Goal: Information Seeking & Learning: Learn about a topic

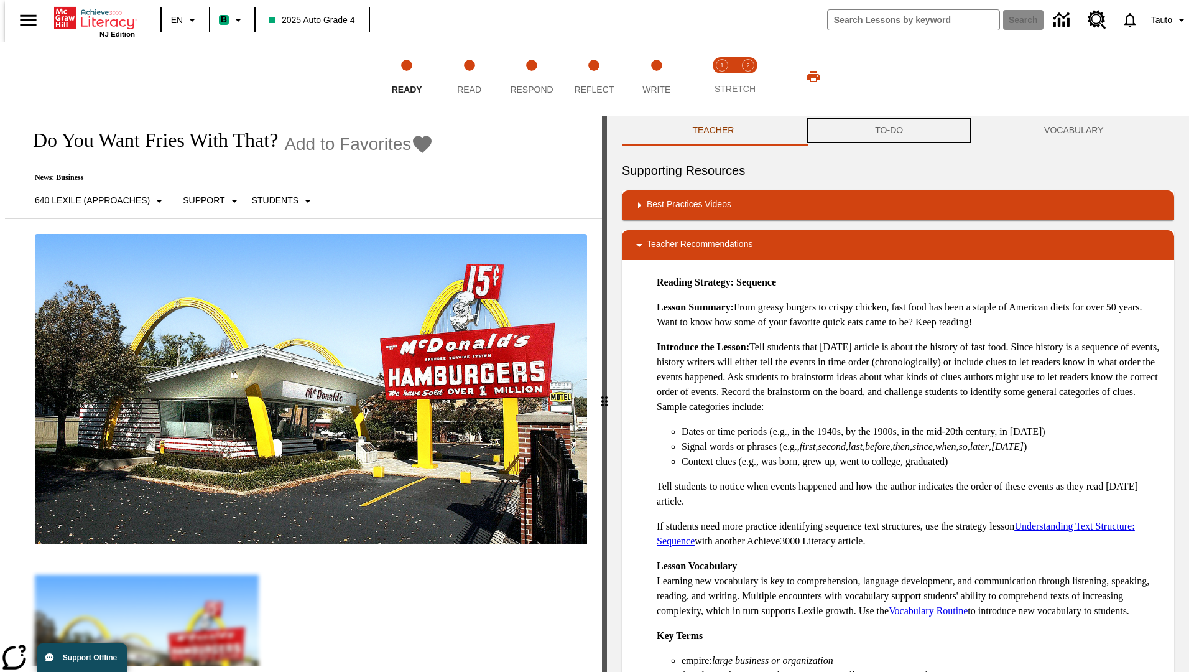
click at [890, 131] on button "TO-DO" at bounding box center [889, 131] width 169 height 30
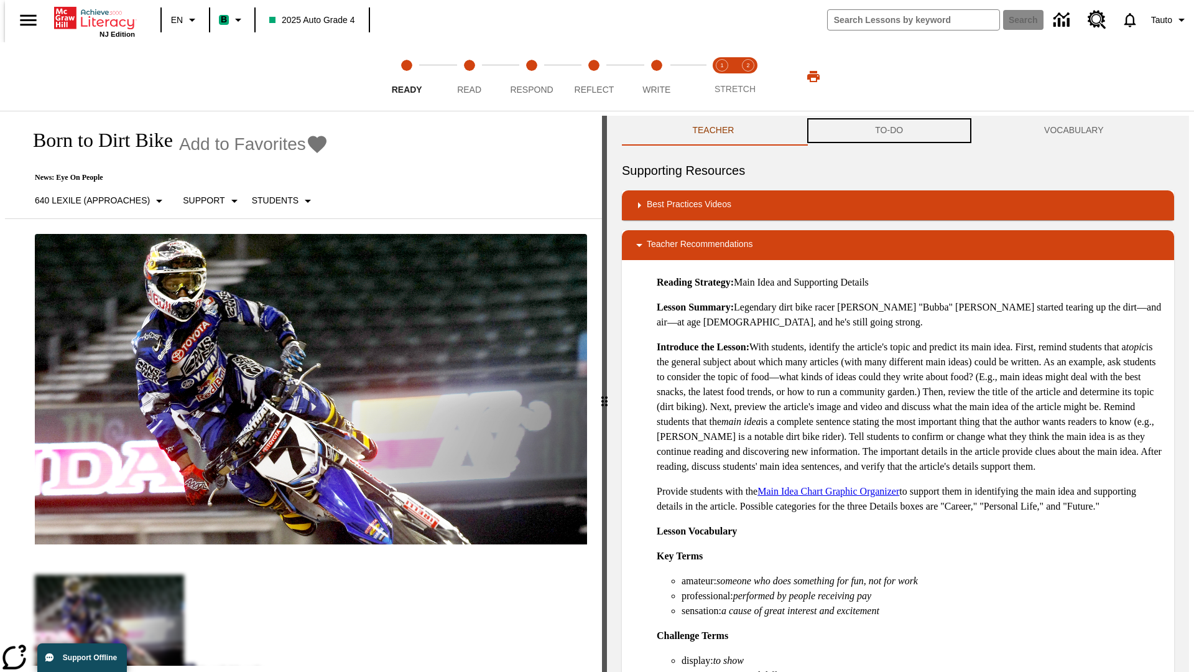
click at [890, 131] on button "TO-DO" at bounding box center [889, 131] width 169 height 30
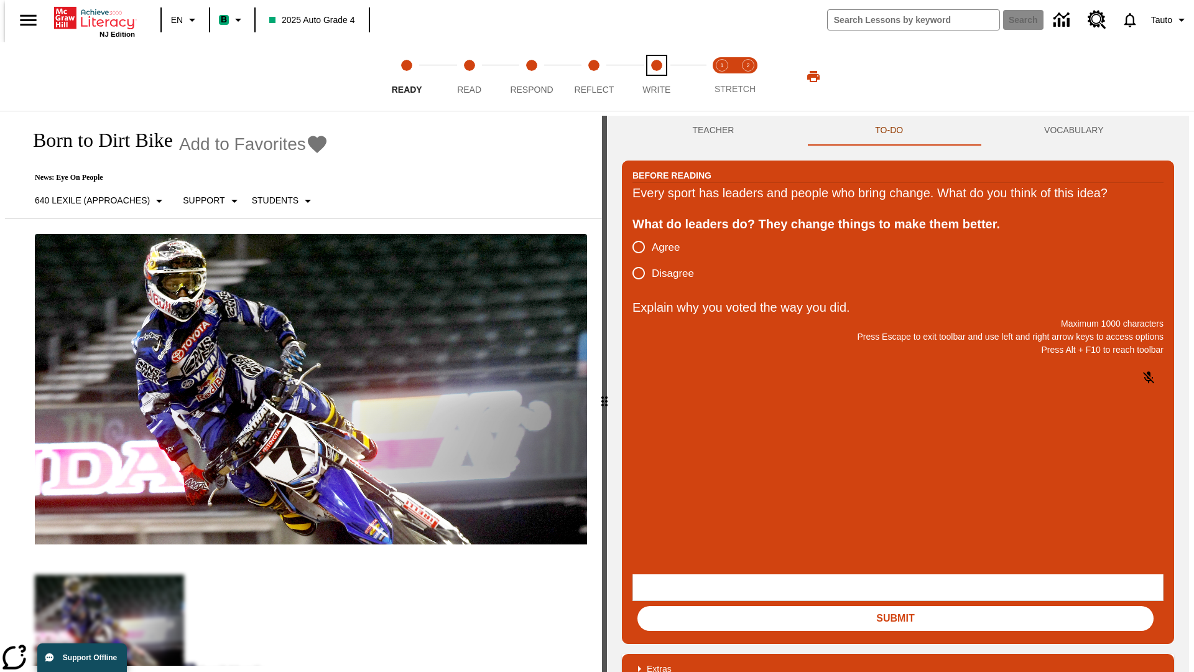
click at [656, 77] on span "Write" at bounding box center [657, 84] width 28 height 22
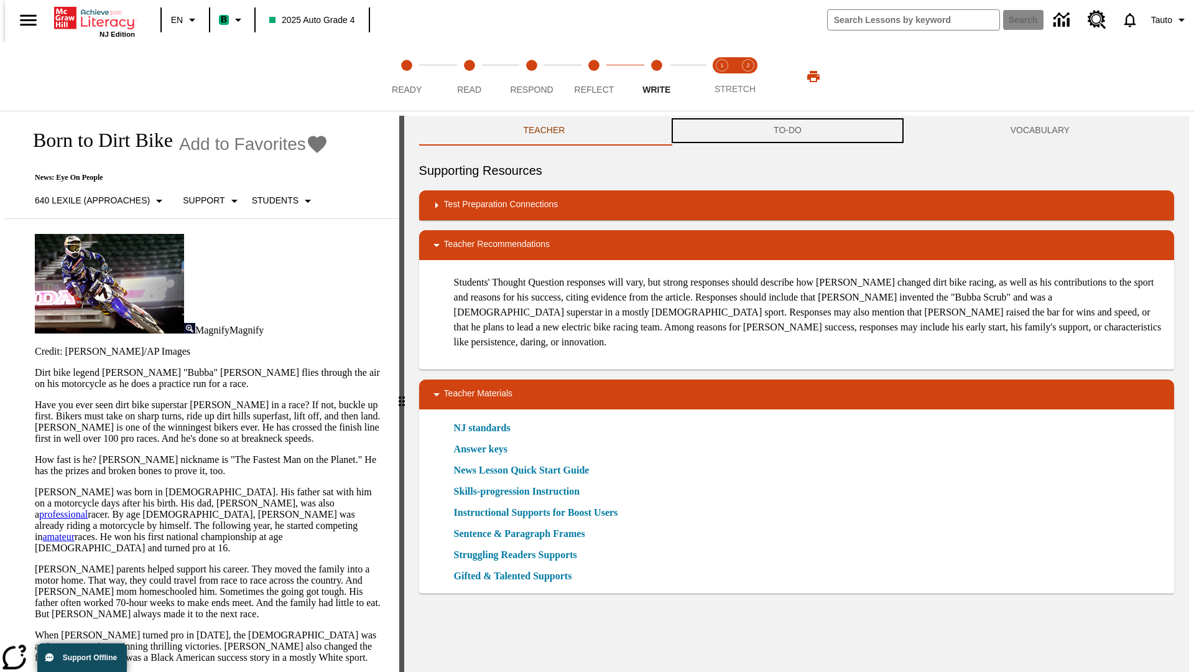
scroll to position [1, 0]
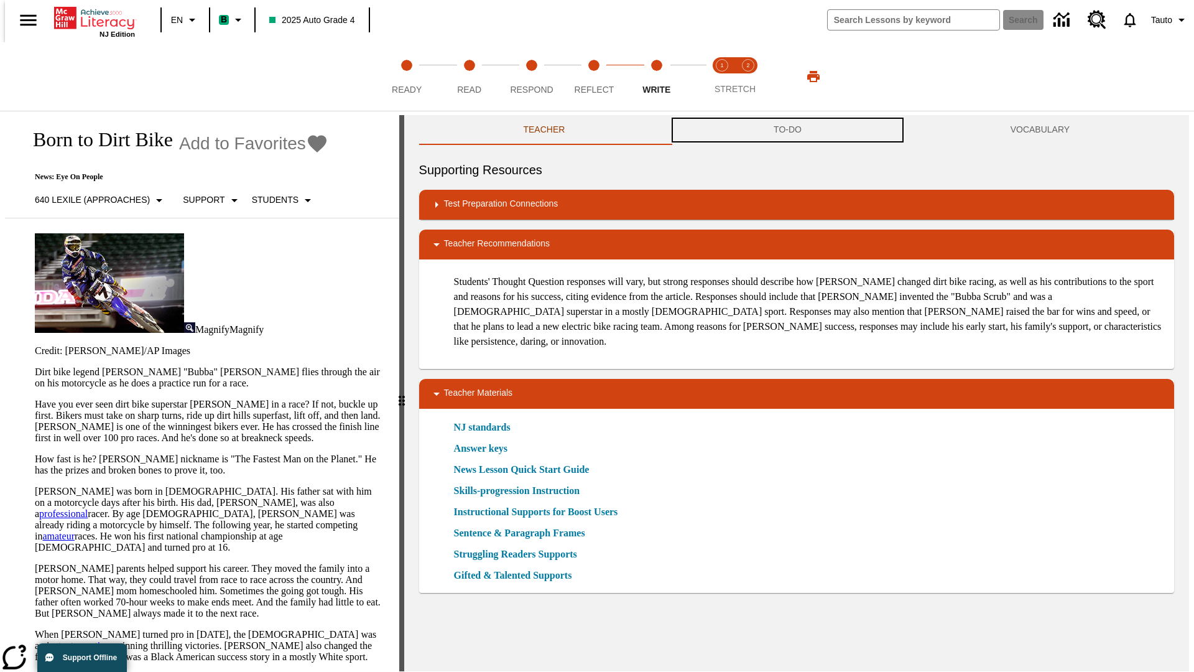
click at [788, 131] on button "TO-DO" at bounding box center [787, 130] width 237 height 30
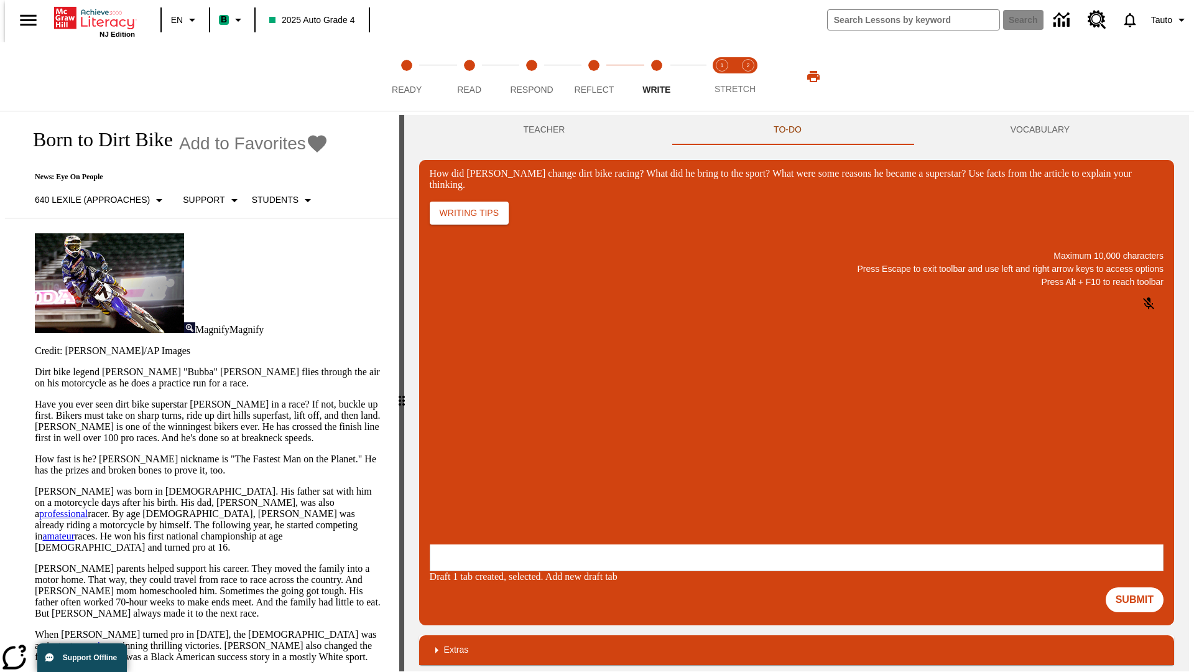
scroll to position [0, 0]
